Goal: Find specific page/section: Find specific page/section

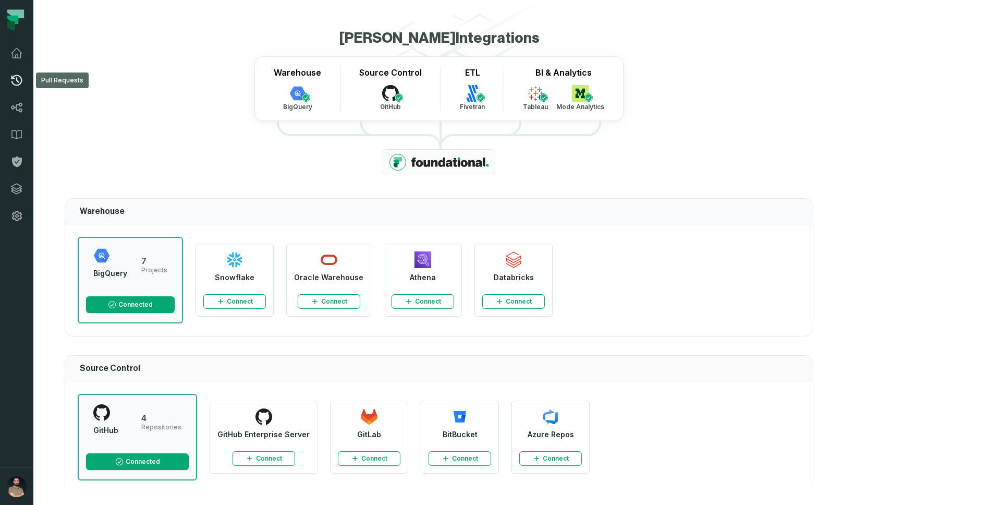
click at [14, 85] on icon at bounding box center [16, 80] width 13 height 13
